Goal: Navigation & Orientation: Understand site structure

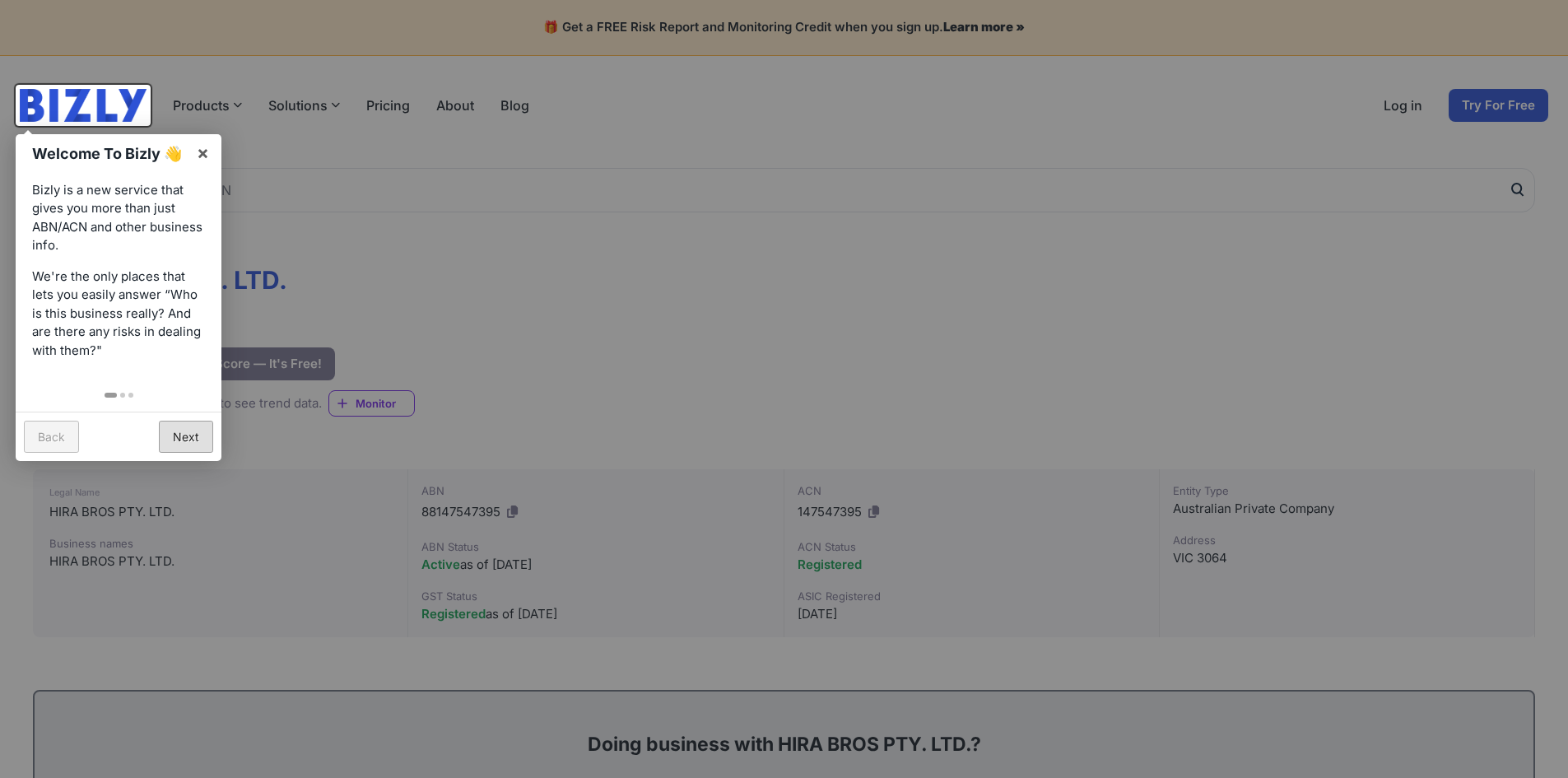
click at [166, 438] on link "Next" at bounding box center [187, 436] width 55 height 32
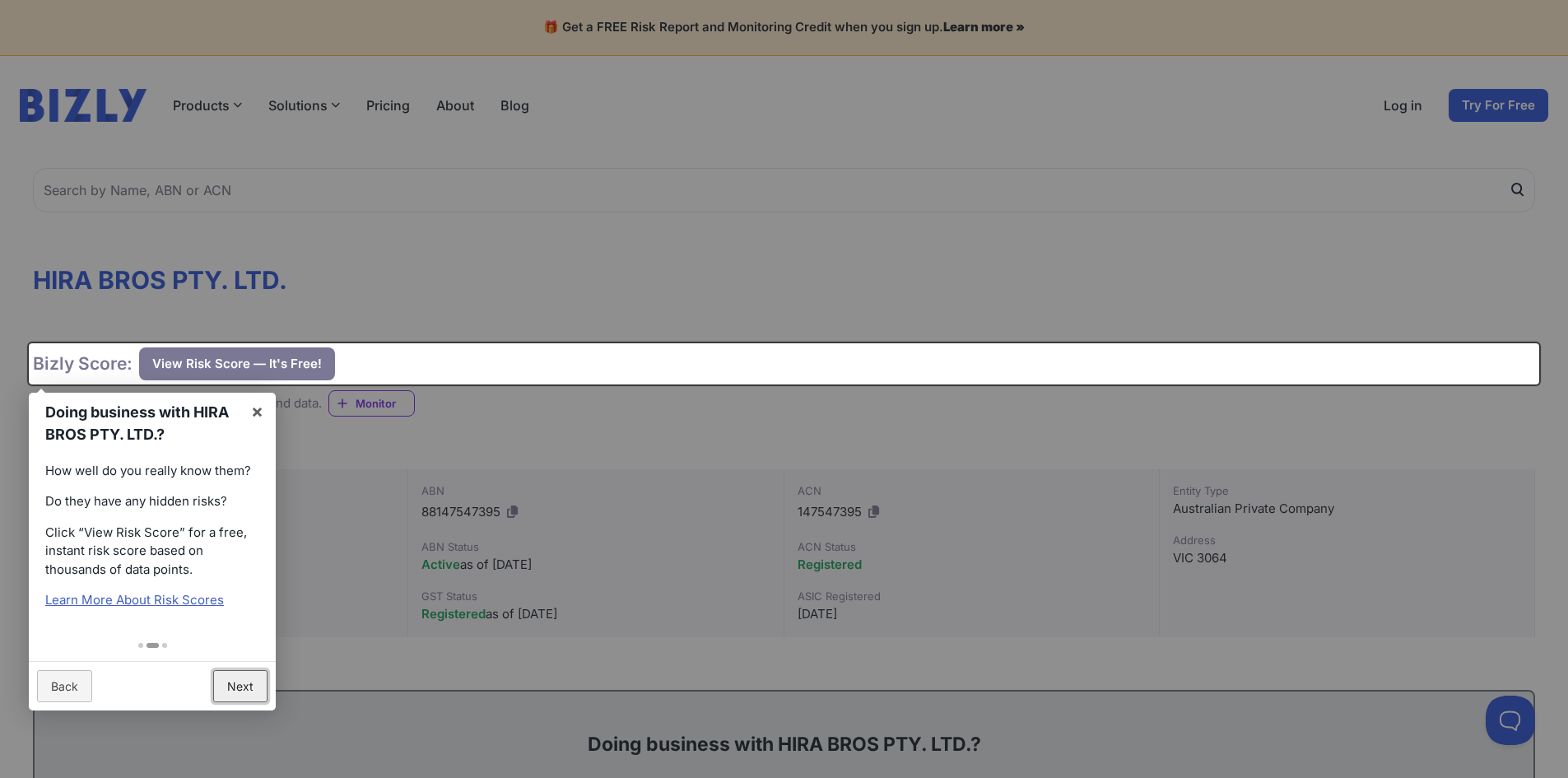
click at [237, 693] on link "Next" at bounding box center [240, 686] width 55 height 32
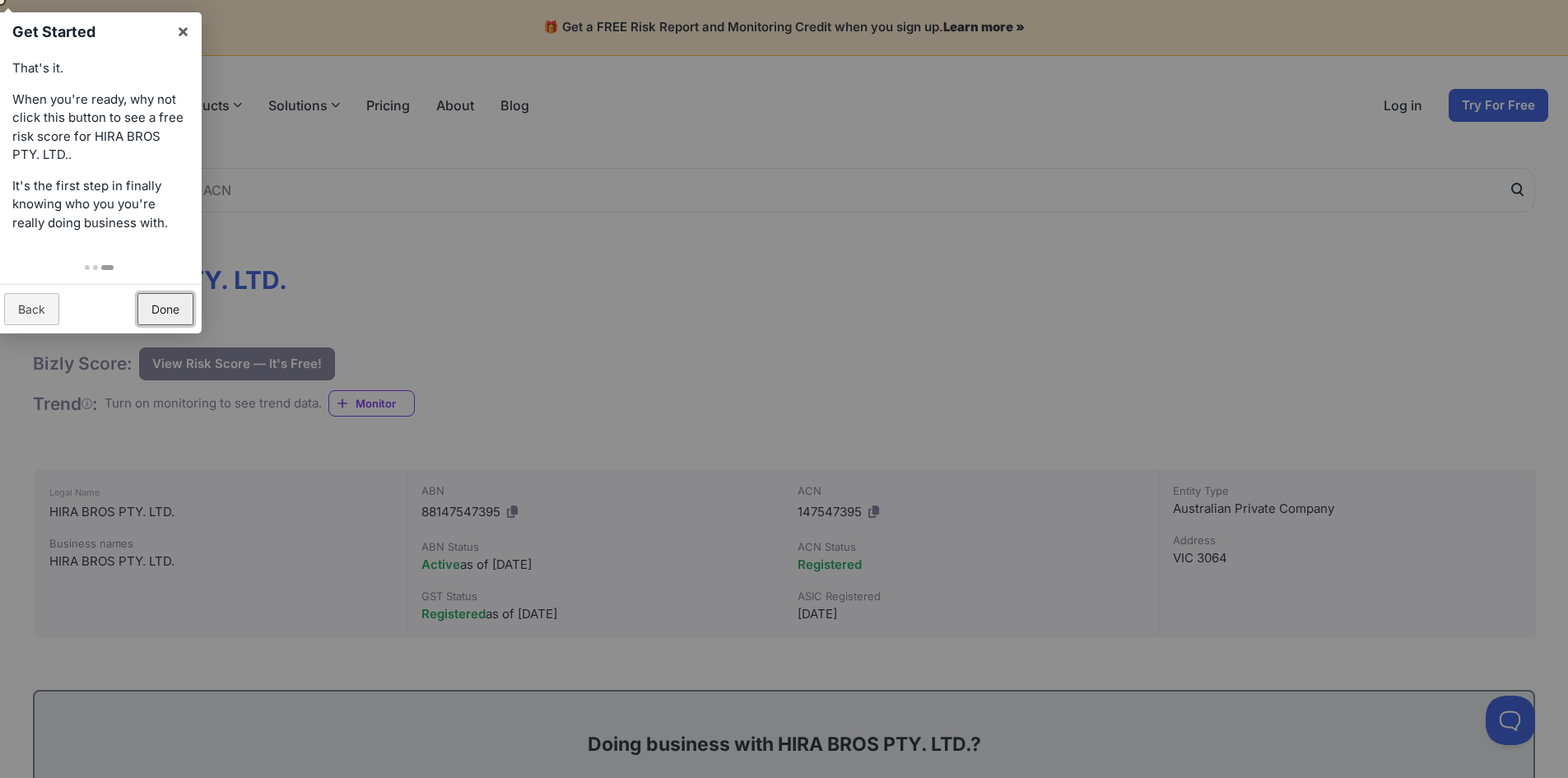
click at [176, 324] on link "Done" at bounding box center [165, 309] width 56 height 32
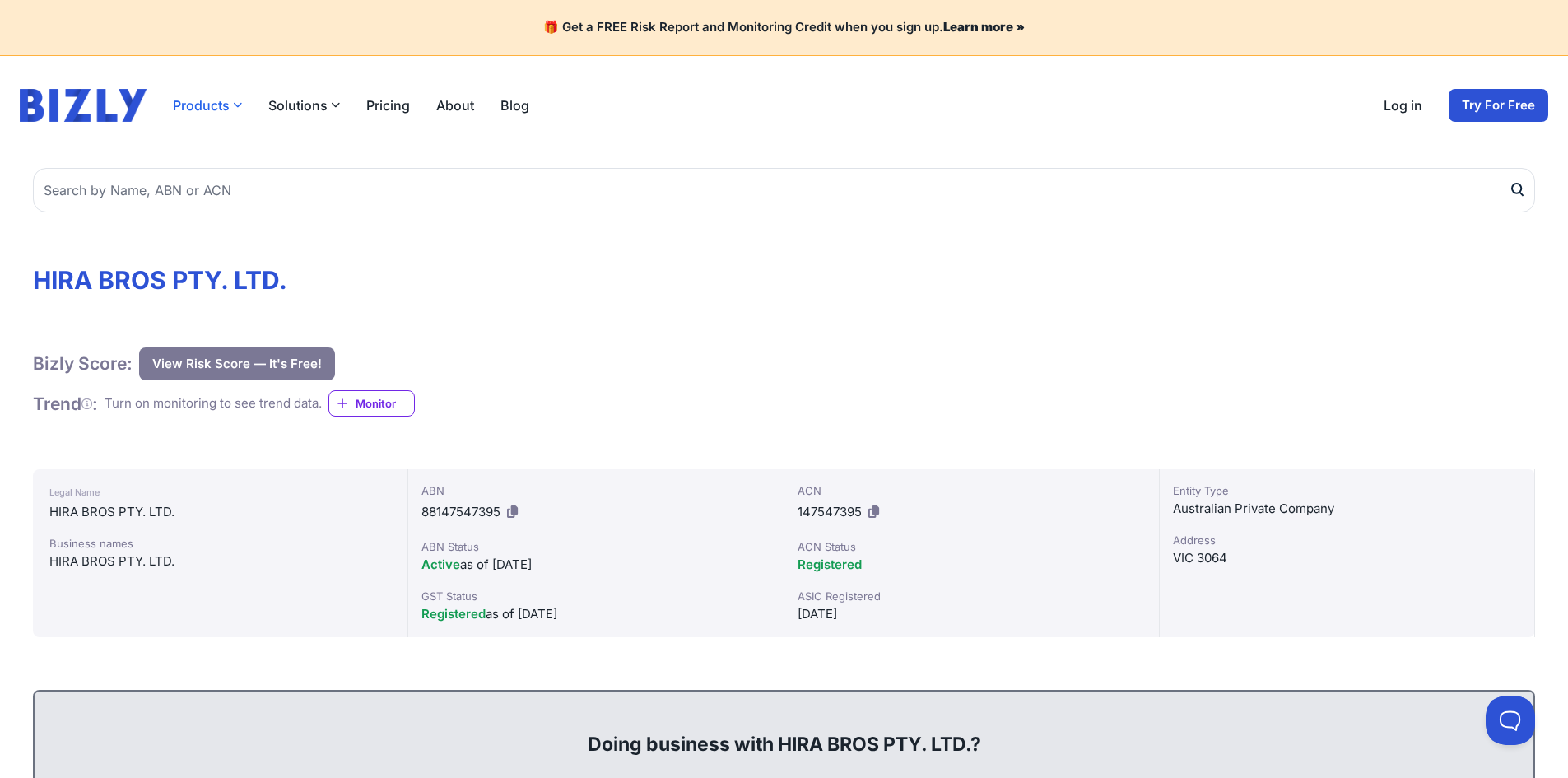
click at [219, 99] on button "Products" at bounding box center [207, 106] width 69 height 20
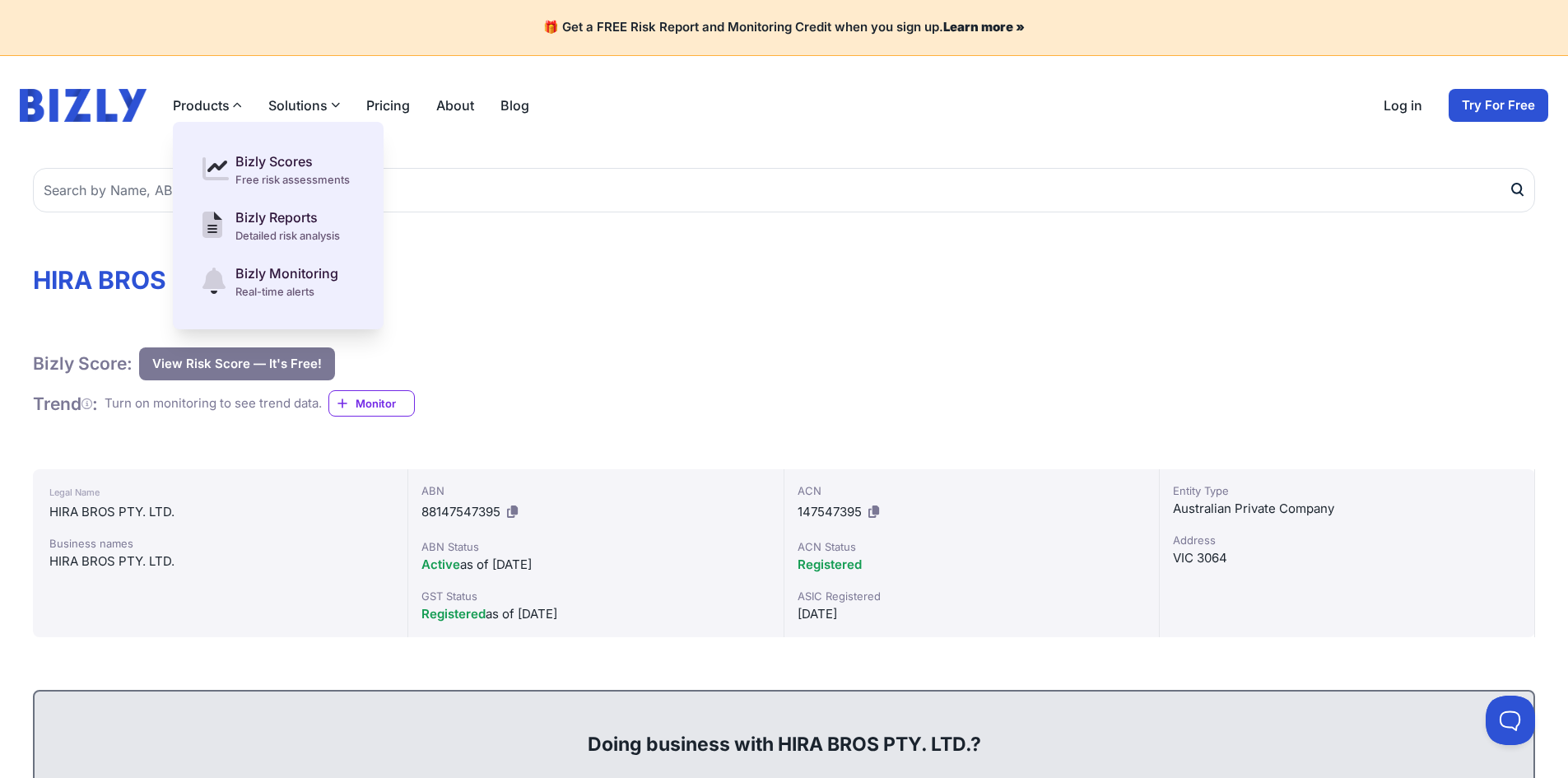
click at [306, 98] on button "Solutions" at bounding box center [304, 106] width 71 height 20
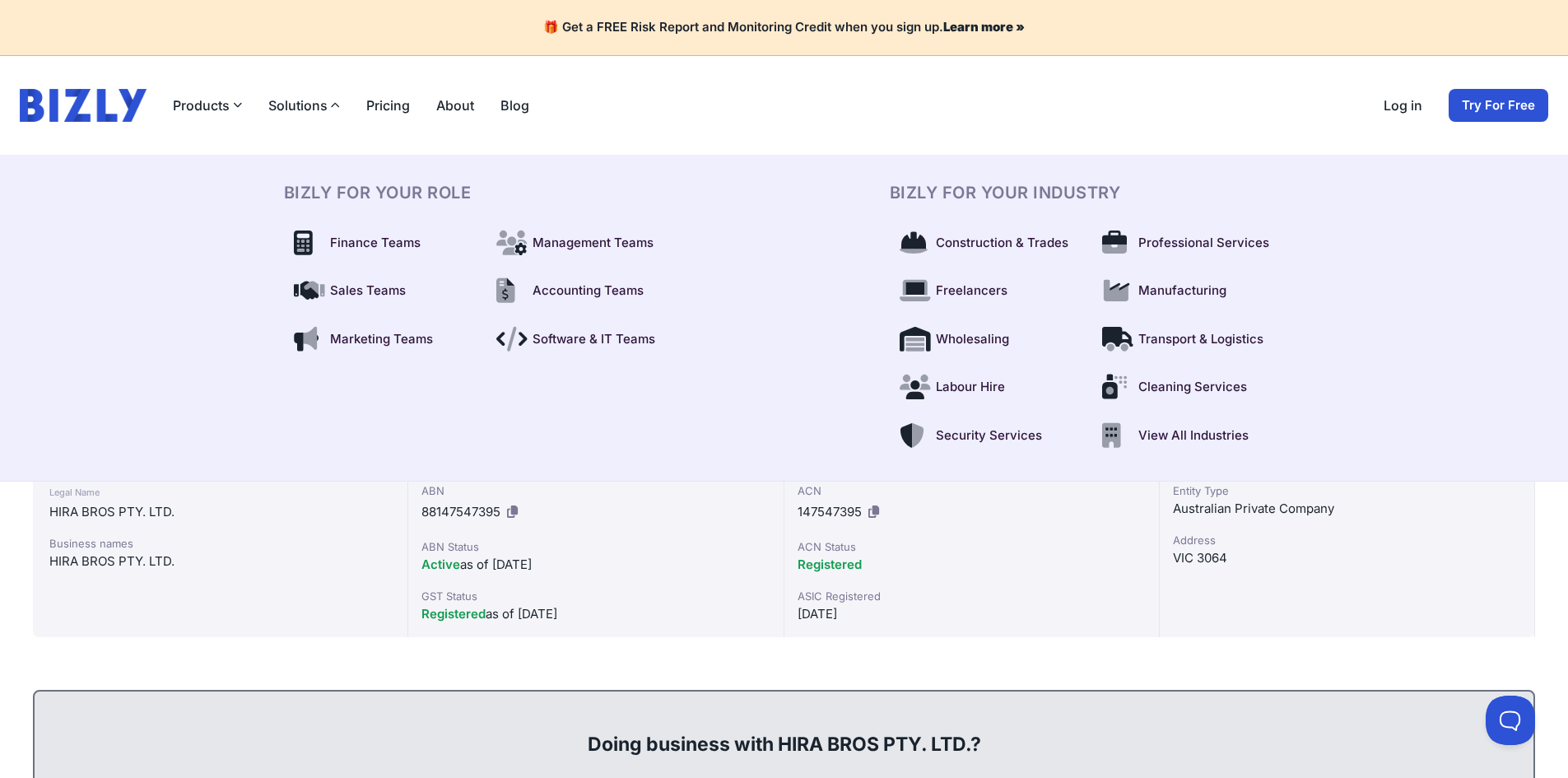
click at [450, 105] on link "About" at bounding box center [454, 106] width 38 height 20
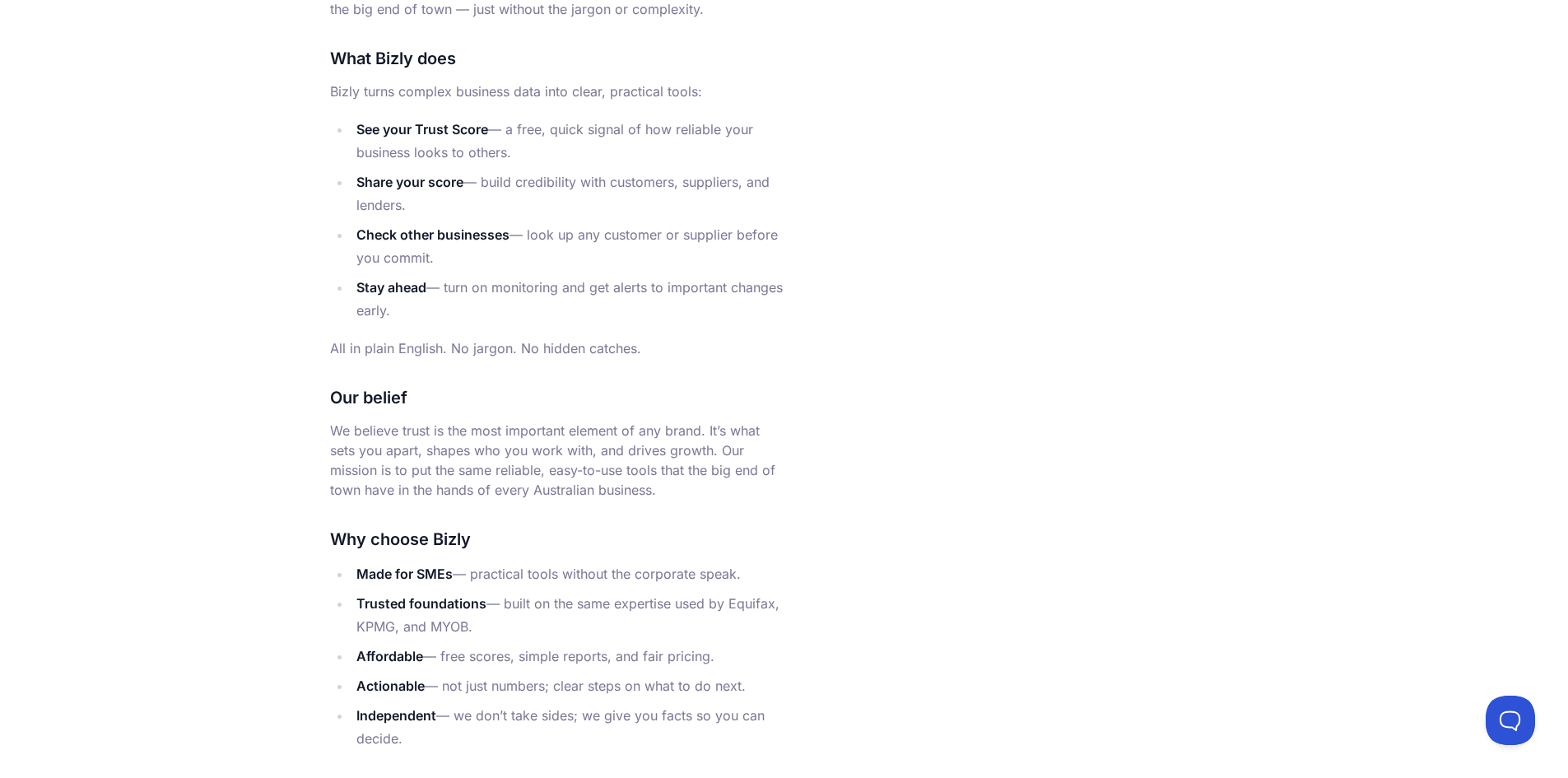
scroll to position [1070, 0]
